Goal: Find specific page/section: Find specific page/section

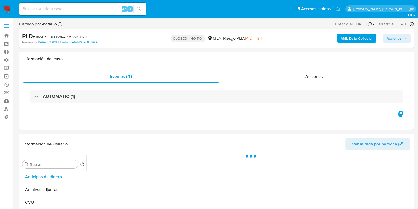
select select "10"
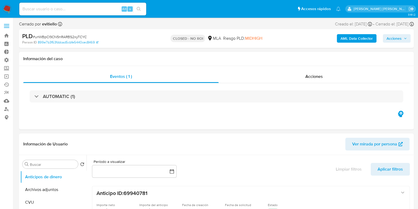
click at [7, 8] on img at bounding box center [7, 8] width 9 height 9
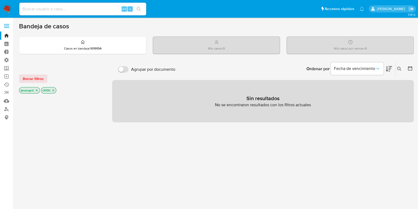
click at [52, 89] on icon "close-filter" at bounding box center [53, 90] width 3 height 3
click at [36, 81] on span "Borrar filtros" at bounding box center [33, 78] width 21 height 7
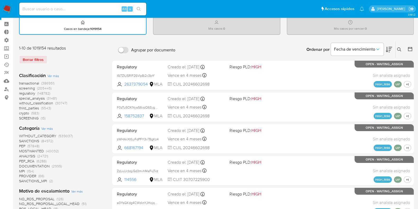
scroll to position [33, 0]
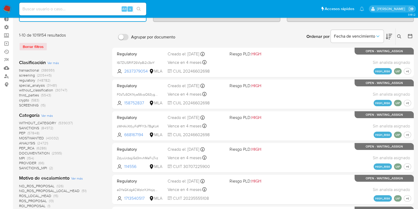
click at [23, 157] on span "MPI" at bounding box center [22, 157] width 6 height 5
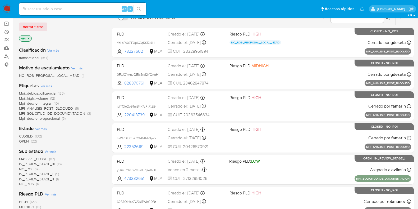
scroll to position [66, 0]
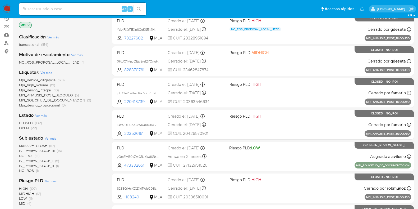
click at [47, 71] on span "Ver más" at bounding box center [46, 72] width 12 height 5
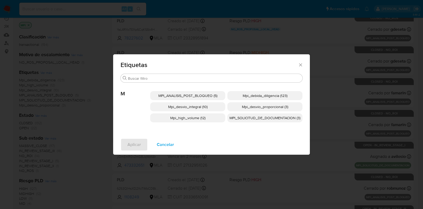
click at [300, 65] on icon "Cerrar" at bounding box center [300, 64] width 5 height 5
